Goal: Task Accomplishment & Management: Manage account settings

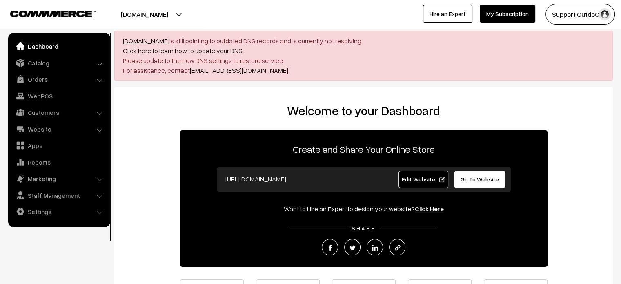
drag, startPoint x: 120, startPoint y: 40, endPoint x: 167, endPoint y: 42, distance: 46.6
click at [167, 42] on div "demostore.co.in is still pointing to outdated DNS records and is currently not …" at bounding box center [363, 56] width 499 height 50
copy link "demostore.co.in"
click at [39, 132] on link "Website" at bounding box center [58, 129] width 97 height 15
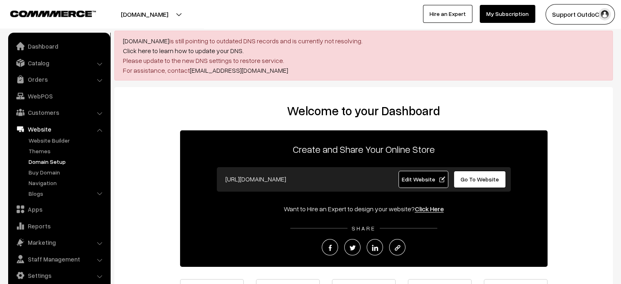
click at [44, 157] on link "Domain Setup" at bounding box center [67, 161] width 81 height 9
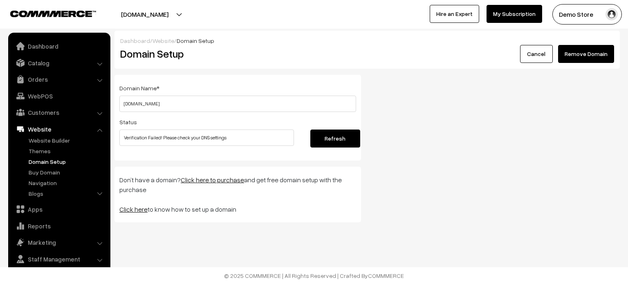
click at [584, 60] on button "Remove Domain" at bounding box center [586, 54] width 56 height 18
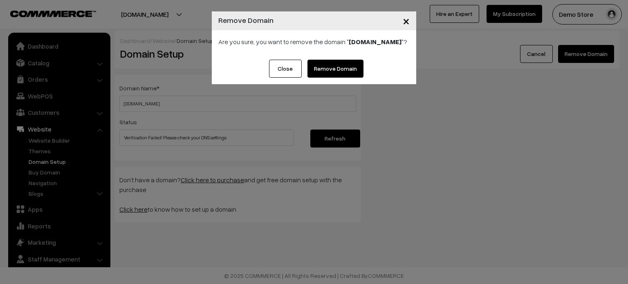
click at [334, 67] on link "Remove Domain" at bounding box center [335, 69] width 56 height 18
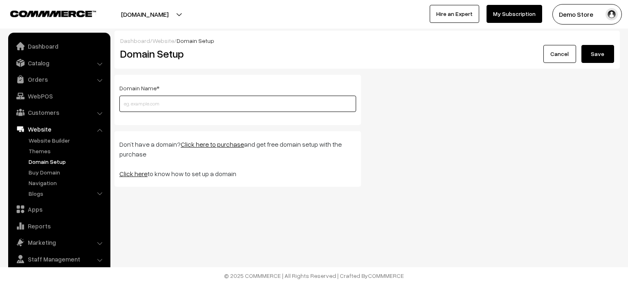
click at [179, 108] on input "text" at bounding box center [237, 104] width 237 height 16
click at [396, 138] on div "Domain Name * Please enter a valid domain name ! Don’t have a domain? Click her…" at bounding box center [366, 134] width 517 height 118
click at [212, 107] on input "text" at bounding box center [237, 104] width 237 height 16
click at [397, 79] on div "Domain Name * Please enter a valid domain name ! Don’t have a domain? Click her…" at bounding box center [366, 134] width 517 height 118
click at [300, 103] on input "d" at bounding box center [237, 104] width 237 height 16
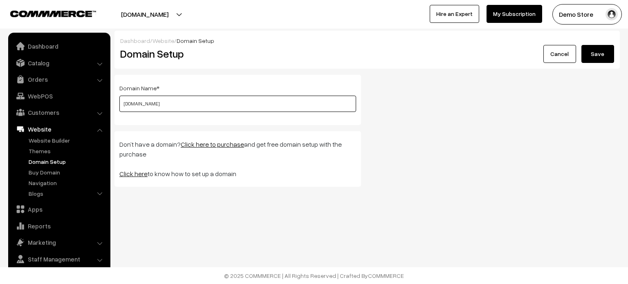
click at [181, 103] on input "[DOMAIN_NAME]" at bounding box center [237, 104] width 237 height 16
type input "d"
type input "[DOMAIN_NAME]"
click at [599, 51] on button "Save" at bounding box center [597, 54] width 33 height 18
click at [201, 107] on input "text" at bounding box center [237, 104] width 237 height 16
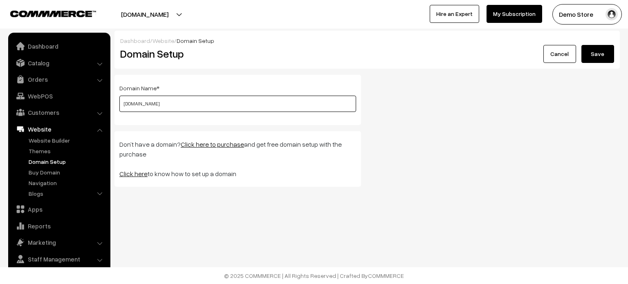
type input "demostore.co.in"
click at [598, 60] on button "Save" at bounding box center [597, 54] width 33 height 18
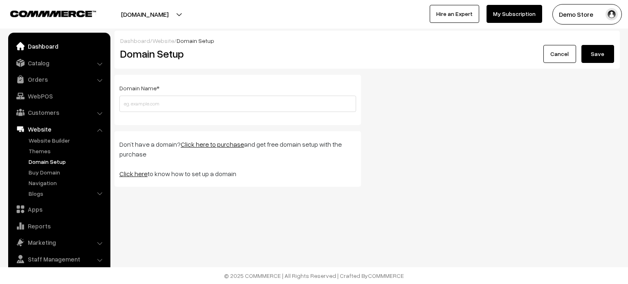
click at [47, 47] on link "Dashboard" at bounding box center [58, 46] width 97 height 15
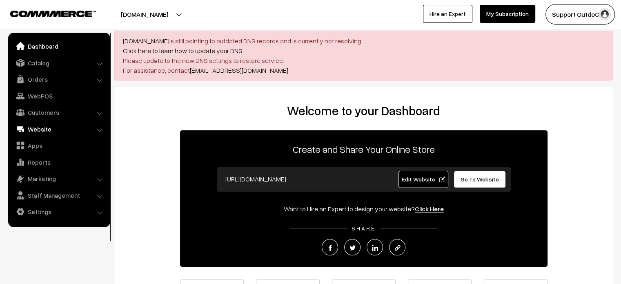
click at [49, 125] on link "Website" at bounding box center [58, 129] width 97 height 15
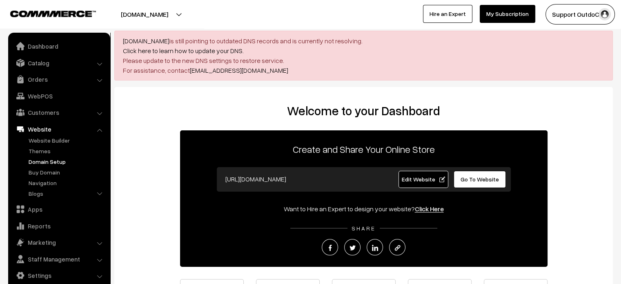
click at [56, 164] on link "Domain Setup" at bounding box center [67, 161] width 81 height 9
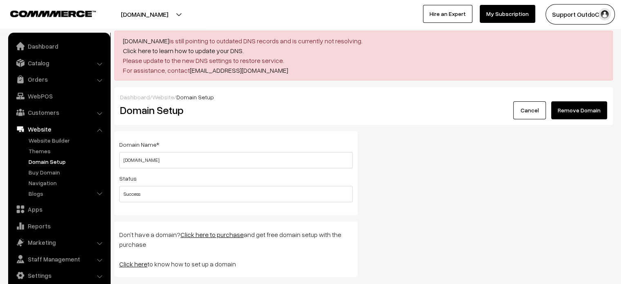
click at [577, 106] on button "Remove Domain" at bounding box center [580, 110] width 56 height 18
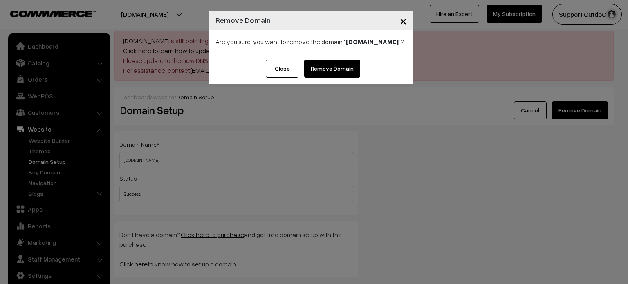
click at [333, 69] on link "Remove Domain" at bounding box center [332, 69] width 56 height 18
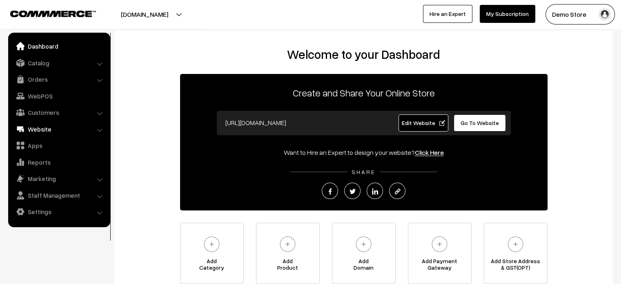
click at [45, 134] on link "Website" at bounding box center [58, 129] width 97 height 15
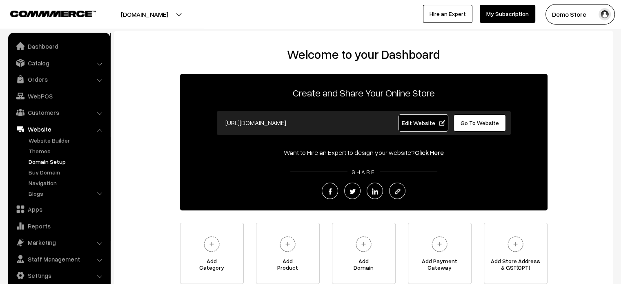
click at [52, 161] on link "Domain Setup" at bounding box center [67, 161] width 81 height 9
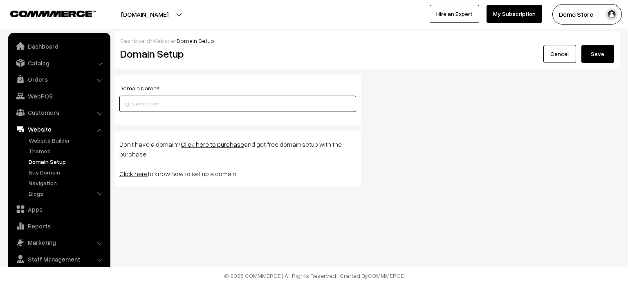
click at [168, 104] on input "text" at bounding box center [237, 104] width 237 height 16
paste input "[DOMAIN_NAME]"
type input "[DOMAIN_NAME]"
click at [595, 54] on button "Save" at bounding box center [597, 54] width 33 height 18
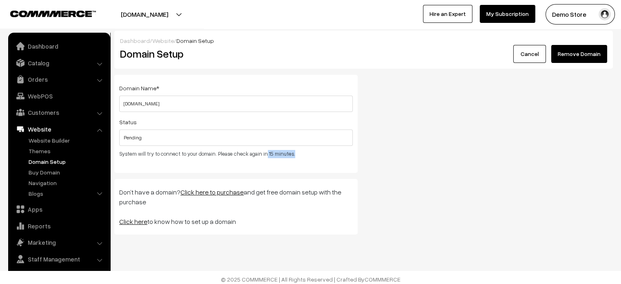
drag, startPoint x: 261, startPoint y: 153, endPoint x: 290, endPoint y: 156, distance: 29.2
click at [290, 156] on p "System will try to connect to your domain. Please check again in 15 minutes." at bounding box center [236, 154] width 234 height 8
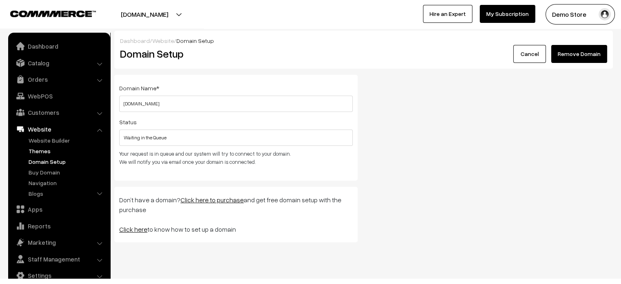
click at [42, 150] on link "Themes" at bounding box center [67, 151] width 81 height 9
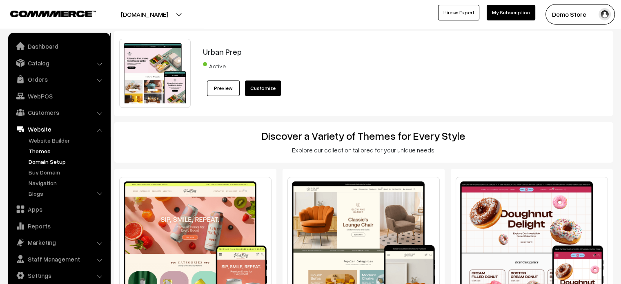
click at [50, 163] on link "Domain Setup" at bounding box center [67, 161] width 81 height 9
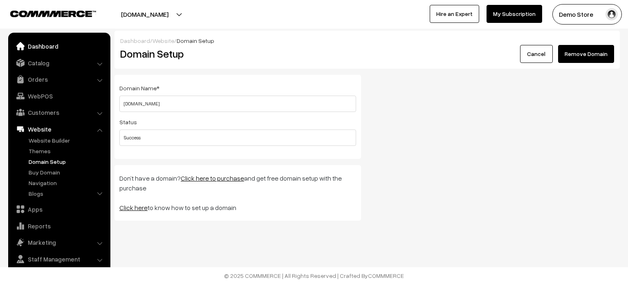
click at [50, 45] on link "Dashboard" at bounding box center [58, 46] width 97 height 15
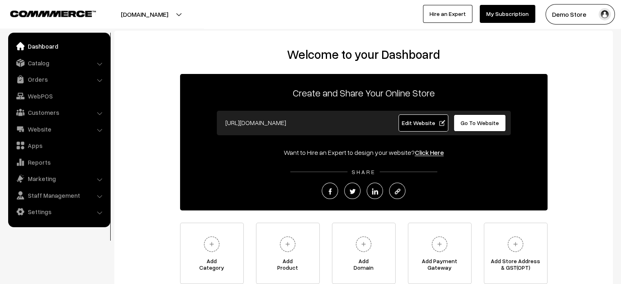
click at [474, 123] on span "Go To Website" at bounding box center [480, 122] width 38 height 7
